Goal: Task Accomplishment & Management: Use online tool/utility

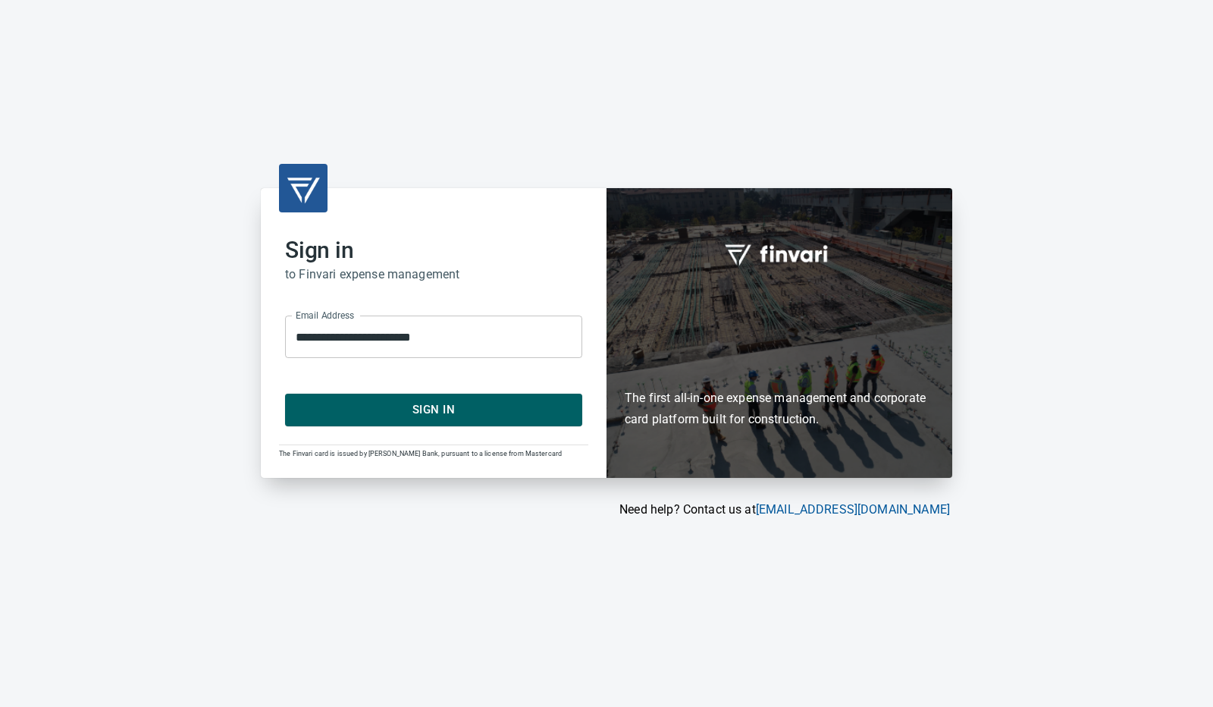
click at [450, 414] on span "Sign In" at bounding box center [434, 410] width 264 height 20
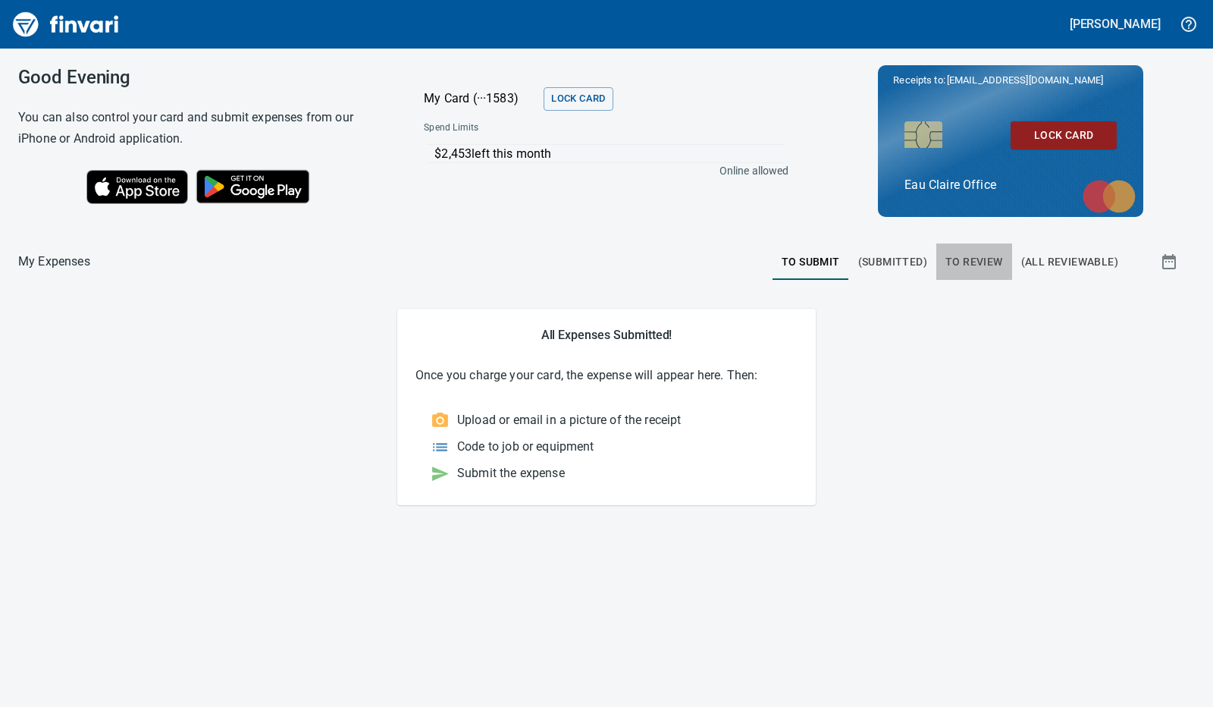
click at [977, 257] on span "To Review" at bounding box center [975, 262] width 58 height 19
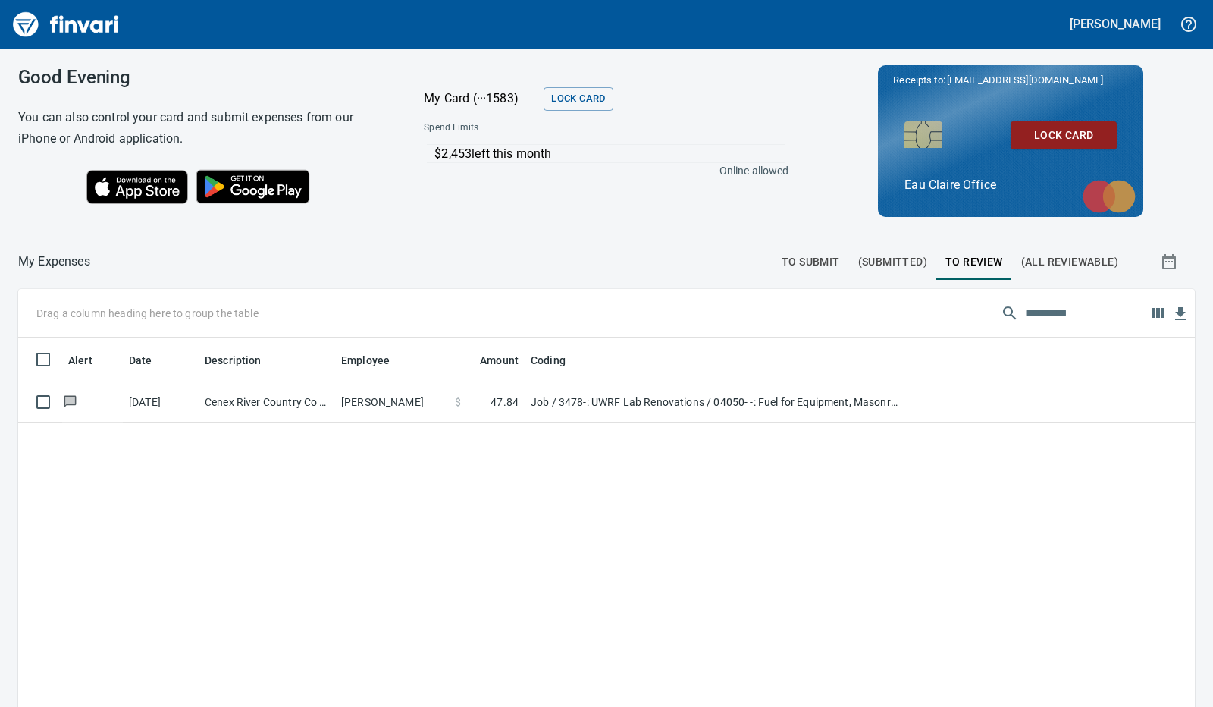
scroll to position [528, 1154]
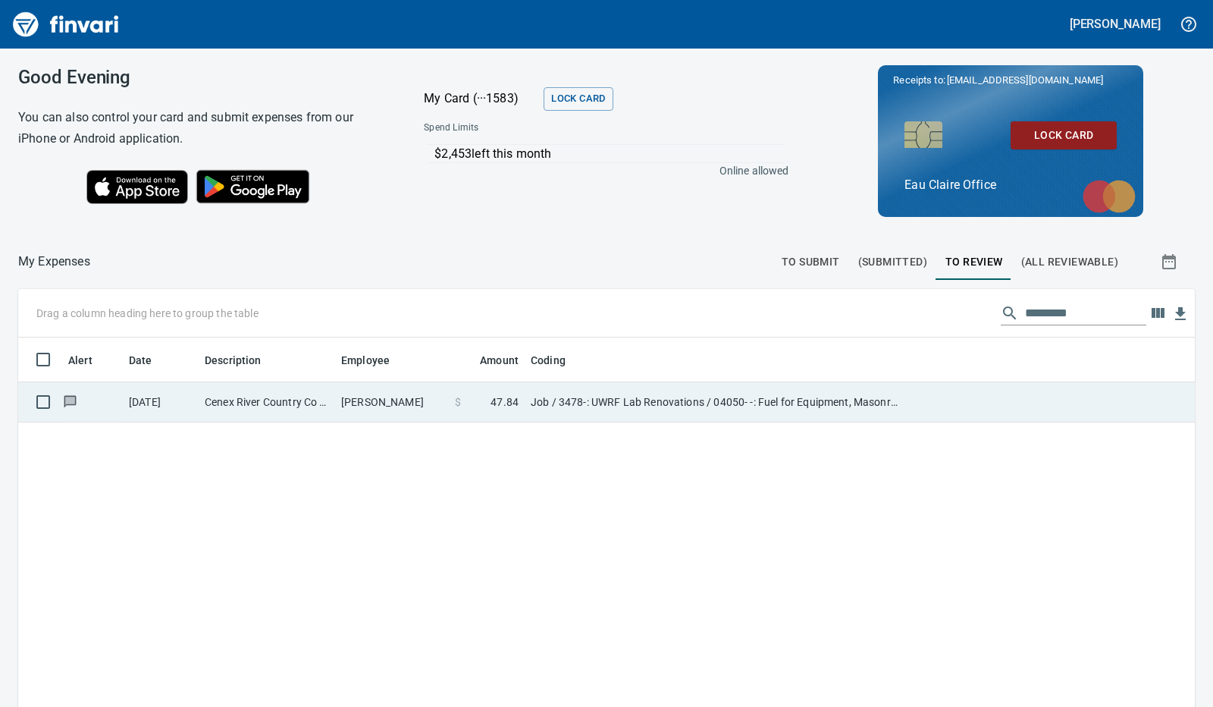
click at [593, 397] on td "Job / 3478-: UWRF Lab Renovations / 04050- -: Fuel for Equipment, Masonry / 8: …" at bounding box center [714, 402] width 379 height 40
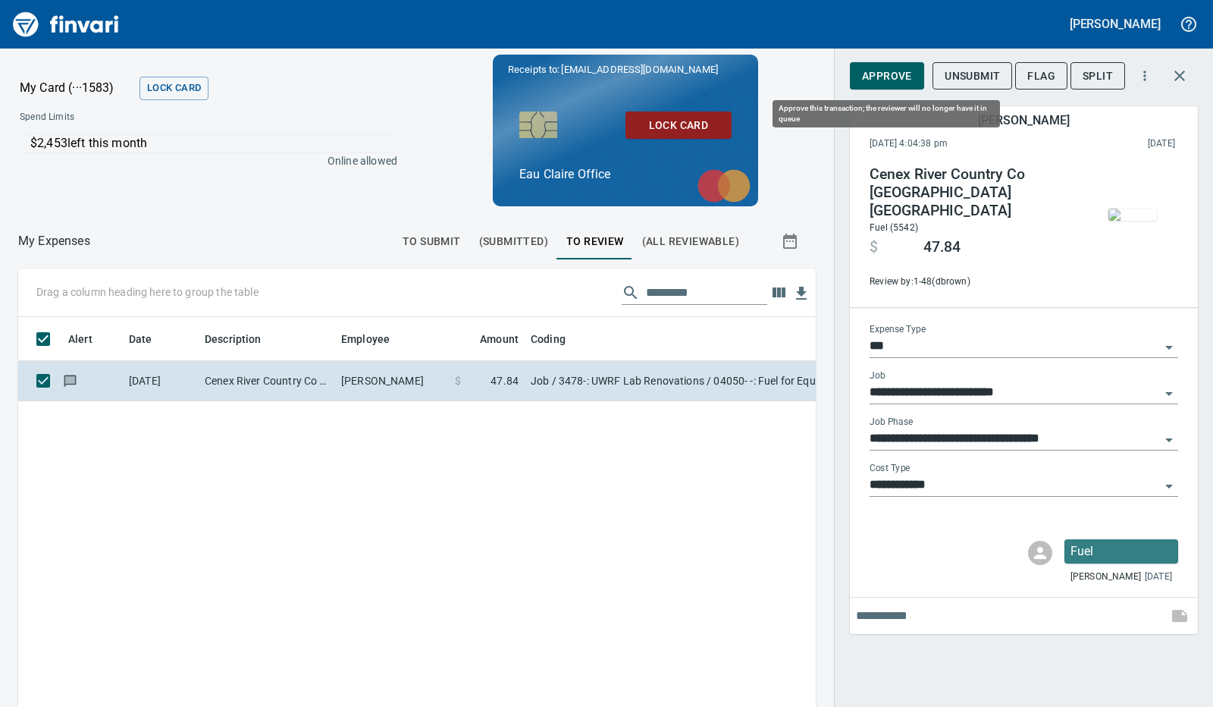
scroll to position [516, 763]
click at [871, 74] on span "Approve" at bounding box center [887, 76] width 50 height 19
